Goal: Transaction & Acquisition: Purchase product/service

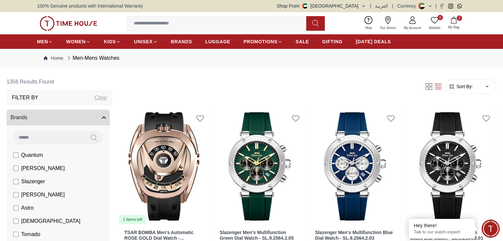
drag, startPoint x: 0, startPoint y: 0, endPoint x: 363, endPoint y: 2, distance: 363.3
click at [363, 3] on button "Shop From UAE" at bounding box center [321, 6] width 89 height 7
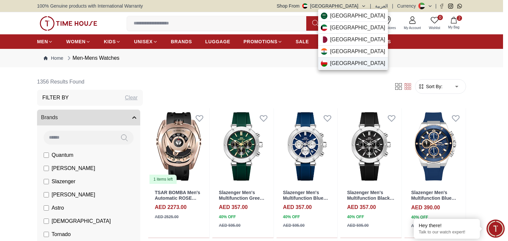
click at [352, 60] on div "Oman" at bounding box center [353, 64] width 70 height 12
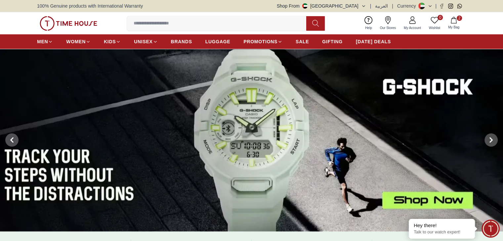
click at [77, 23] on img at bounding box center [69, 23] width 58 height 15
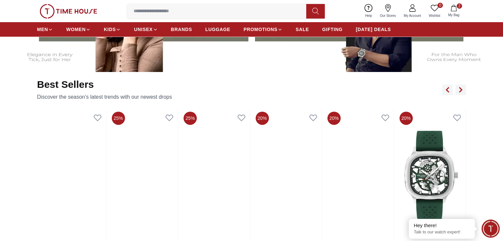
scroll to position [337, 0]
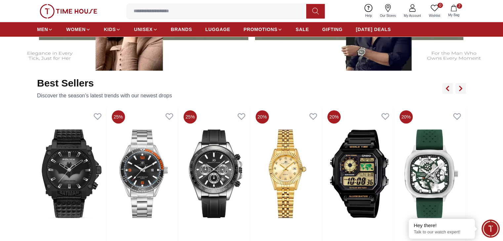
click at [160, 93] on p "Discover the season’s latest trends with our newest drops" at bounding box center [104, 96] width 135 height 8
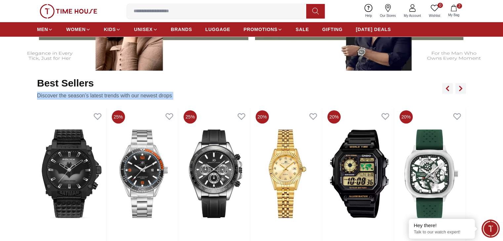
click at [160, 93] on p "Discover the season’s latest trends with our newest drops" at bounding box center [104, 96] width 135 height 8
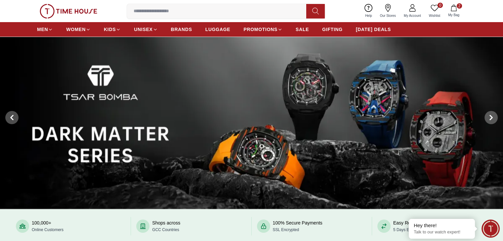
scroll to position [0, 0]
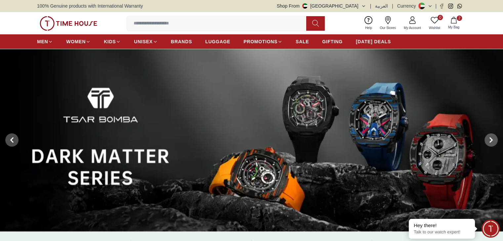
click at [74, 27] on img at bounding box center [69, 23] width 58 height 15
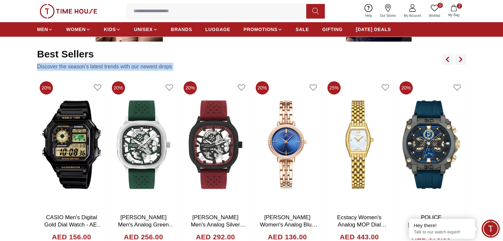
scroll to position [366, 0]
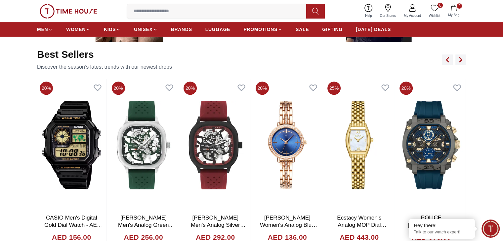
click at [175, 60] on div "Best Sellers Discover the season’s latest trends with our newest drops" at bounding box center [251, 60] width 429 height 22
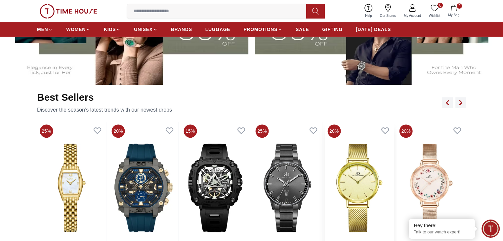
scroll to position [327, 0]
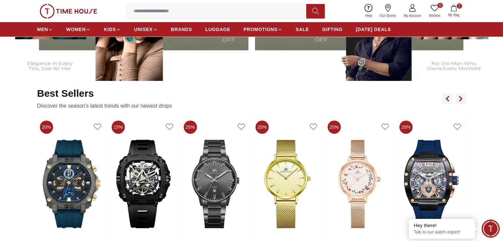
click at [461, 92] on div "Best Sellers Discover the season’s latest trends with our newest drops" at bounding box center [251, 99] width 429 height 22
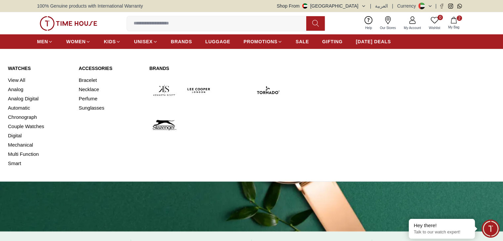
click at [19, 69] on link "Watches" at bounding box center [39, 68] width 63 height 7
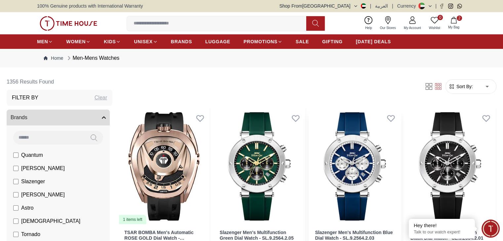
click at [100, 22] on div "0 Wishlist 2 My Bag Help Our Stores My Account 0 Wishlist 2 My Bag" at bounding box center [251, 23] width 429 height 22
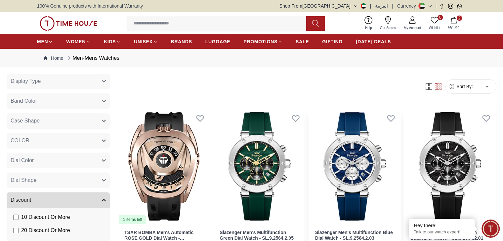
scroll to position [513, 0]
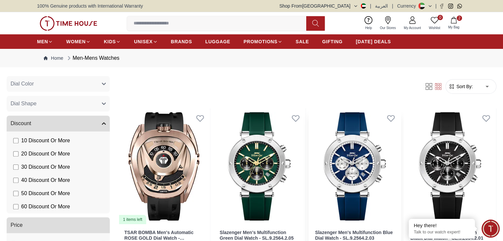
click at [43, 140] on li "10 Discount Or More" at bounding box center [59, 140] width 100 height 13
click at [60, 28] on img at bounding box center [69, 23] width 58 height 15
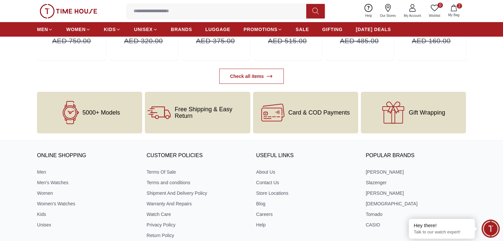
scroll to position [2488, 0]
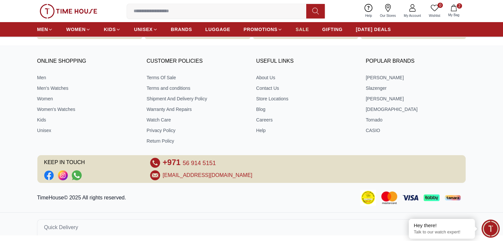
click at [307, 32] on span "SALE" at bounding box center [302, 29] width 13 height 7
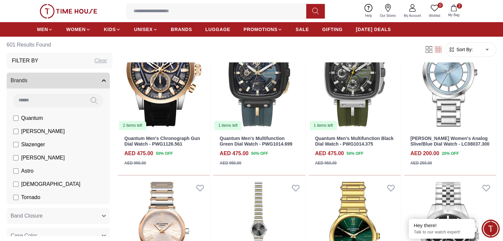
scroll to position [254, 0]
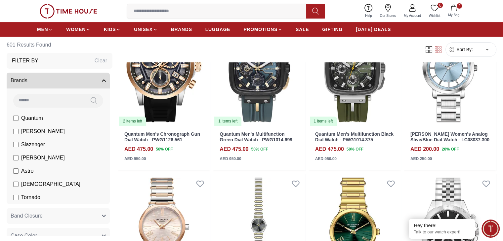
click at [42, 14] on img at bounding box center [69, 11] width 58 height 15
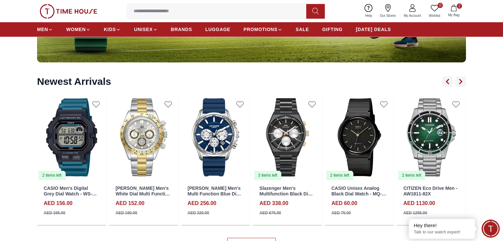
scroll to position [767, 0]
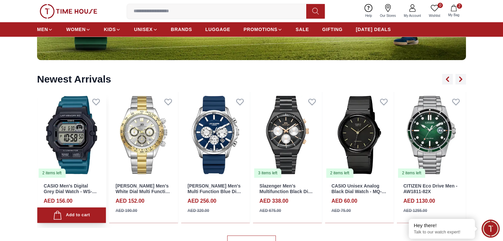
click at [75, 138] on img at bounding box center [71, 135] width 69 height 86
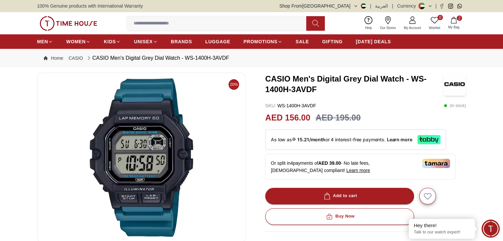
click at [184, 42] on span "BRANDS" at bounding box center [181, 41] width 21 height 7
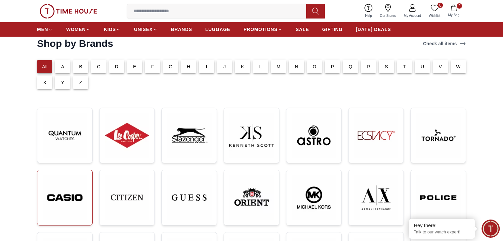
scroll to position [35, 0]
click at [70, 199] on img at bounding box center [65, 197] width 44 height 45
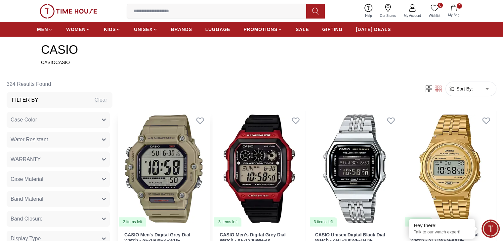
scroll to position [242, 0]
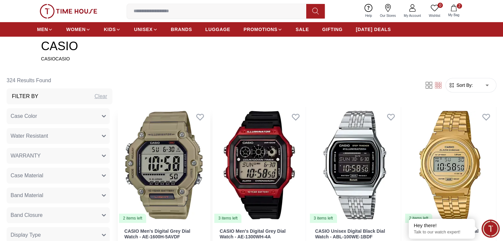
click at [172, 144] on img at bounding box center [164, 165] width 92 height 116
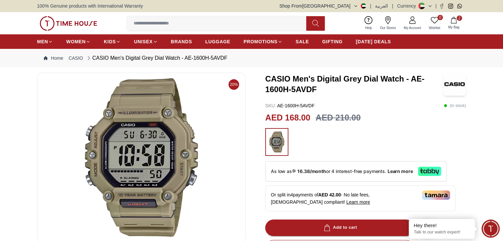
click at [420, 74] on h3 "CASIO Men's Digital Grey Dial Watch - AE-1600H-5AVDF" at bounding box center [354, 84] width 178 height 21
click at [54, 20] on img at bounding box center [69, 23] width 58 height 15
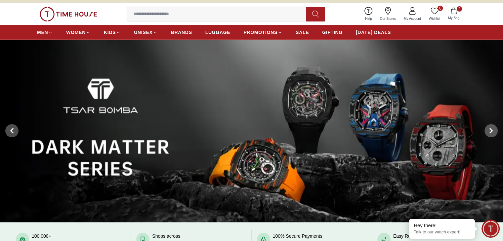
scroll to position [3, 0]
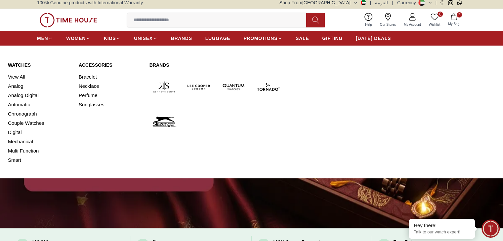
click at [21, 69] on div "Watches View All Analog Analog Digital Automatic Chronograph Couple Watches Dig…" at bounding box center [39, 113] width 63 height 103
click at [23, 66] on link "Watches" at bounding box center [39, 65] width 63 height 7
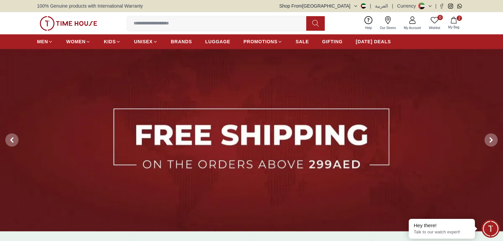
scroll to position [1254, 0]
